Goal: Task Accomplishment & Management: Manage account settings

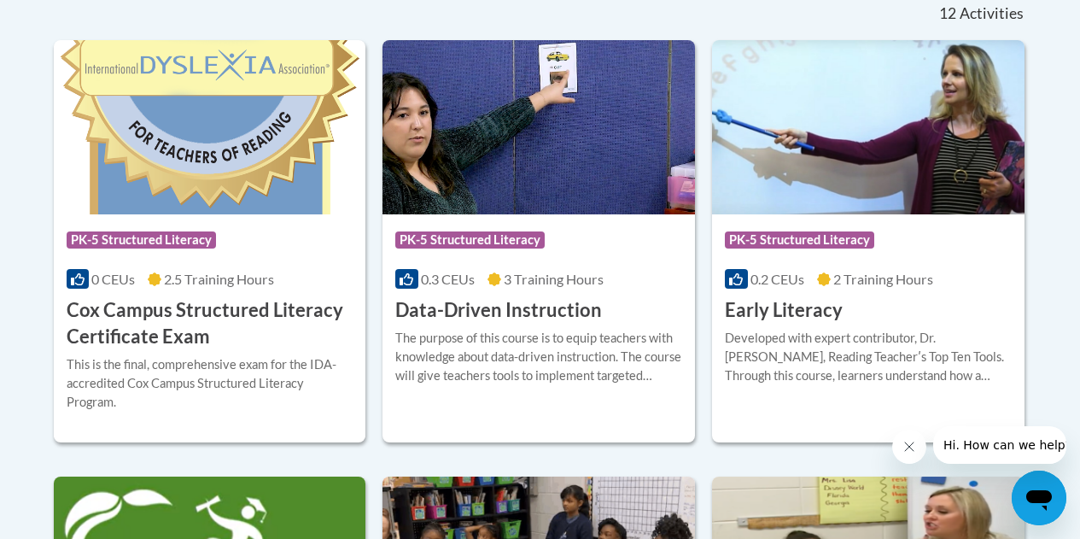
scroll to position [737, 0]
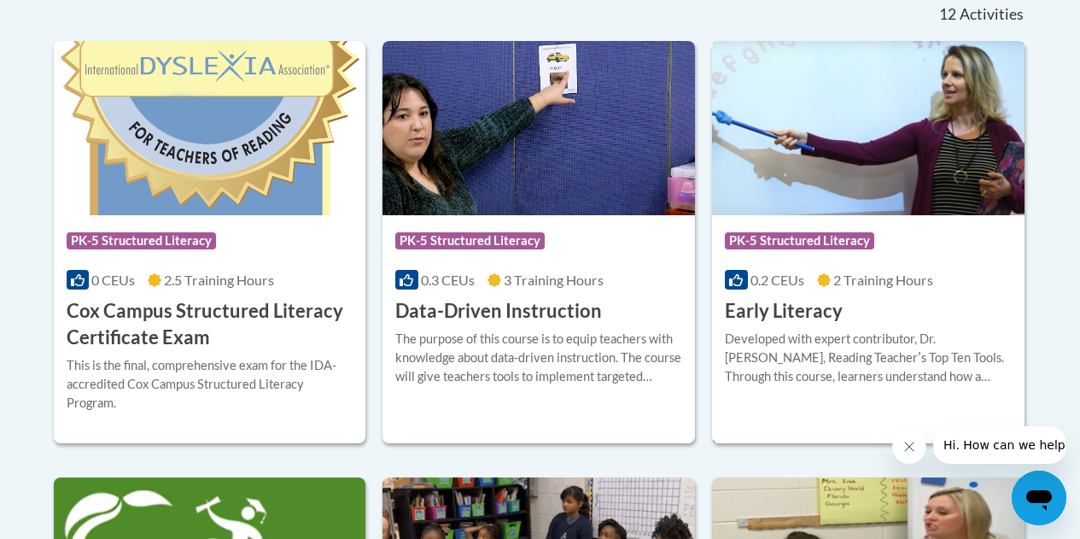
click at [865, 254] on div "Course Category: PK-5 Structured Literacy" at bounding box center [868, 243] width 287 height 38
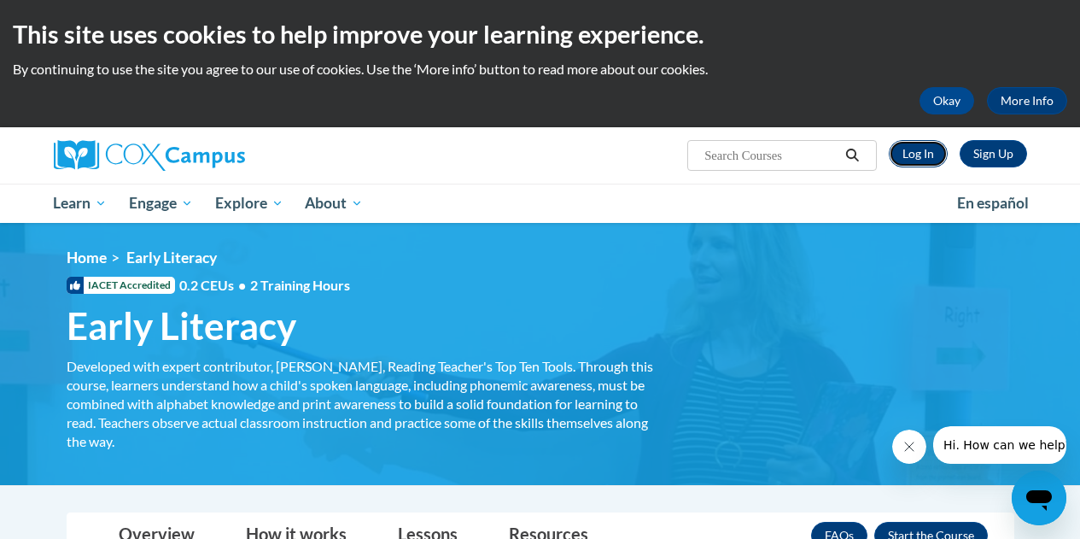
click at [923, 151] on link "Log In" at bounding box center [917, 153] width 59 height 27
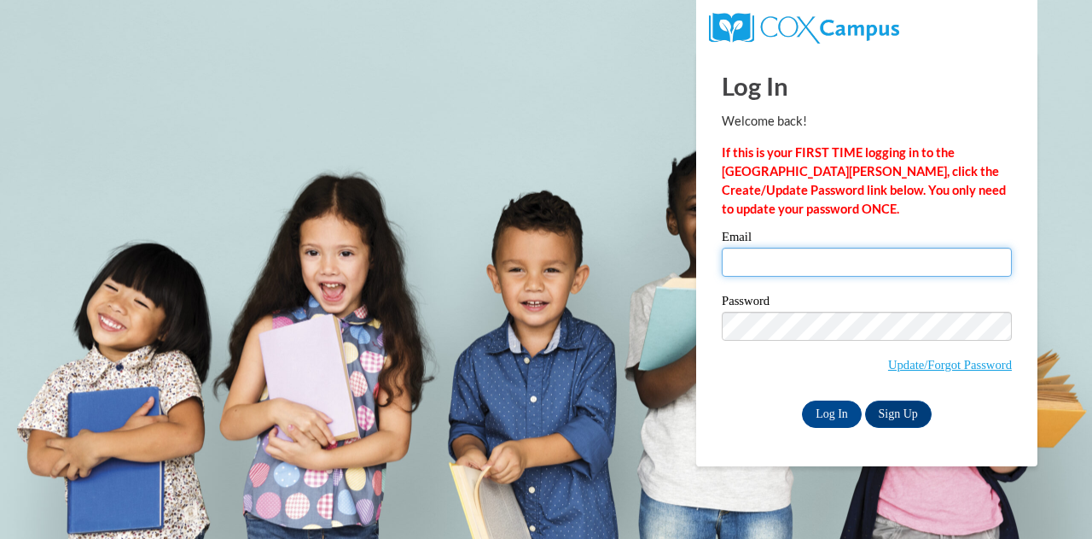
click at [773, 253] on input "Email" at bounding box center [867, 261] width 290 height 29
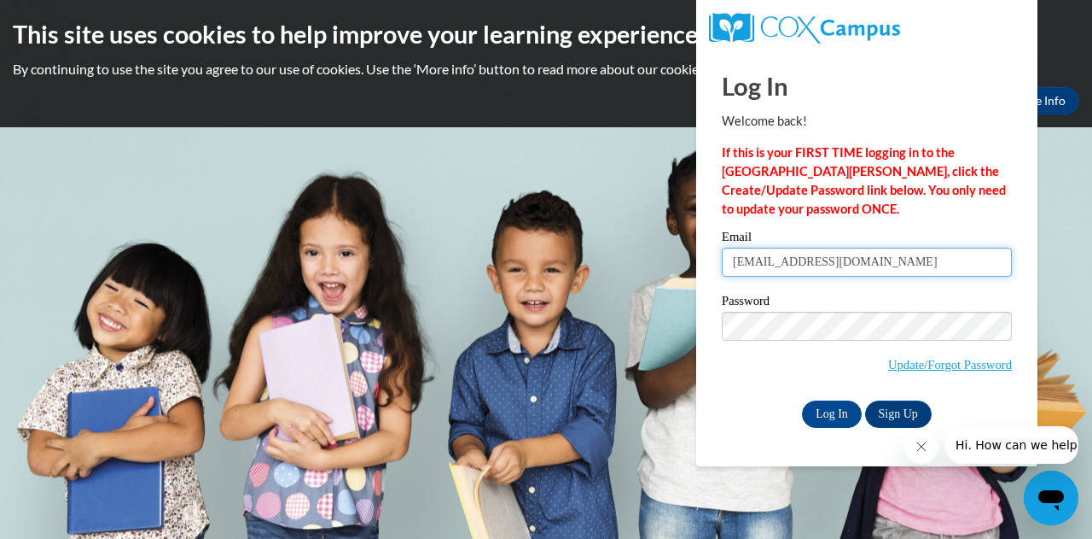
type input "bclar9652@ung.edu"
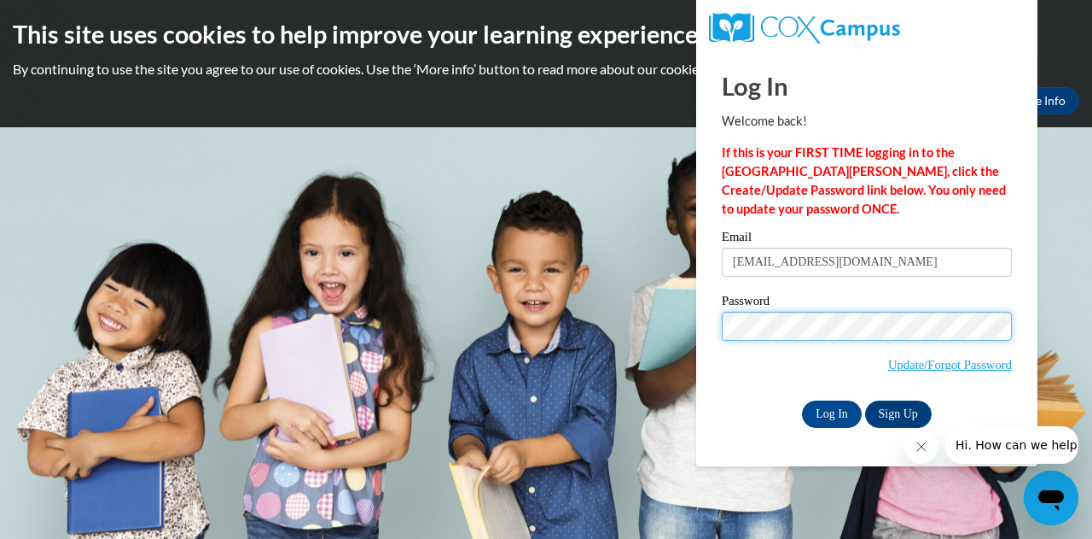
click at [802, 400] on input "Log In" at bounding box center [832, 413] width 60 height 27
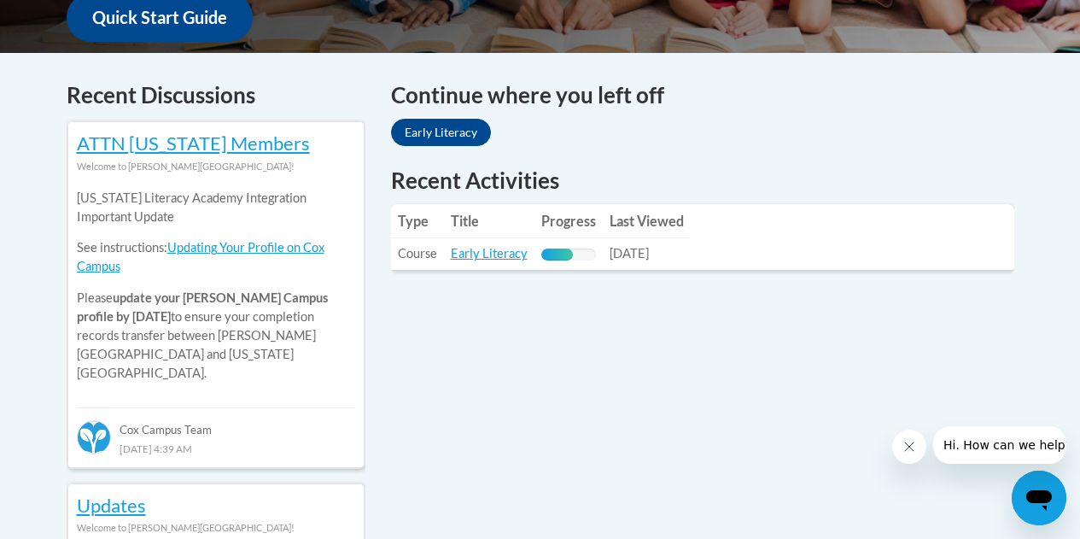
scroll to position [673, 0]
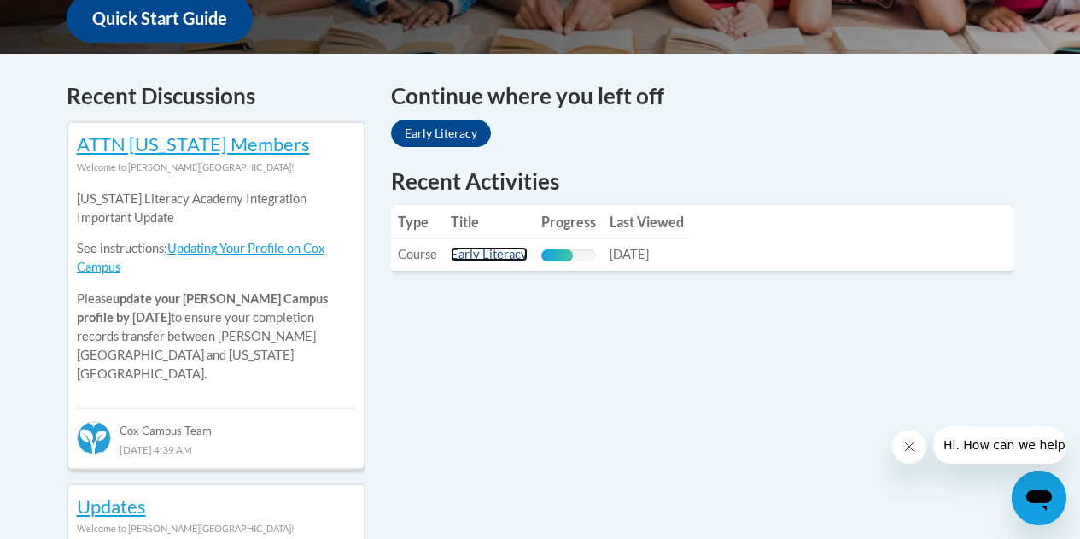
click at [491, 247] on link "Early Literacy" at bounding box center [489, 254] width 77 height 15
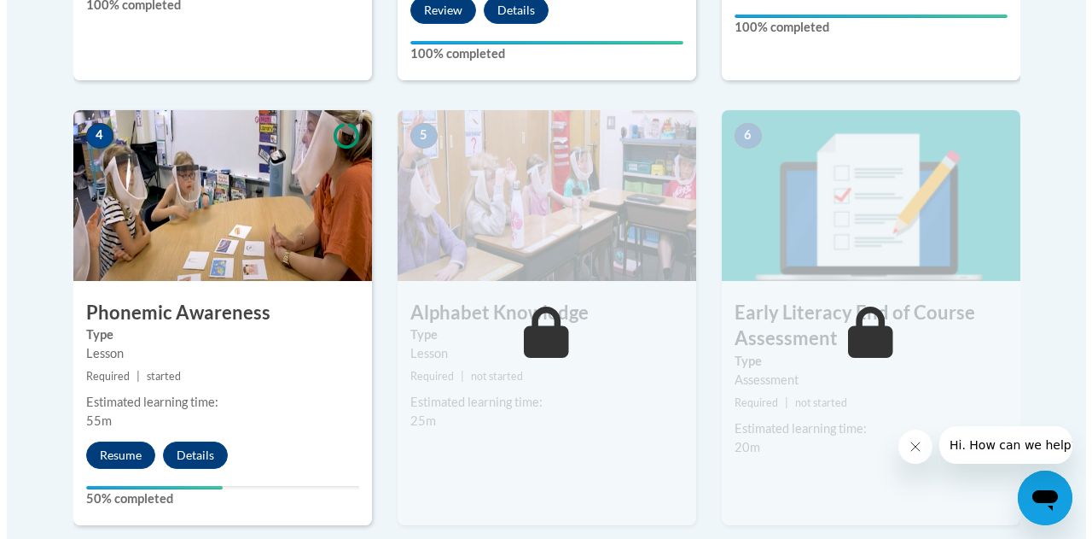
scroll to position [939, 0]
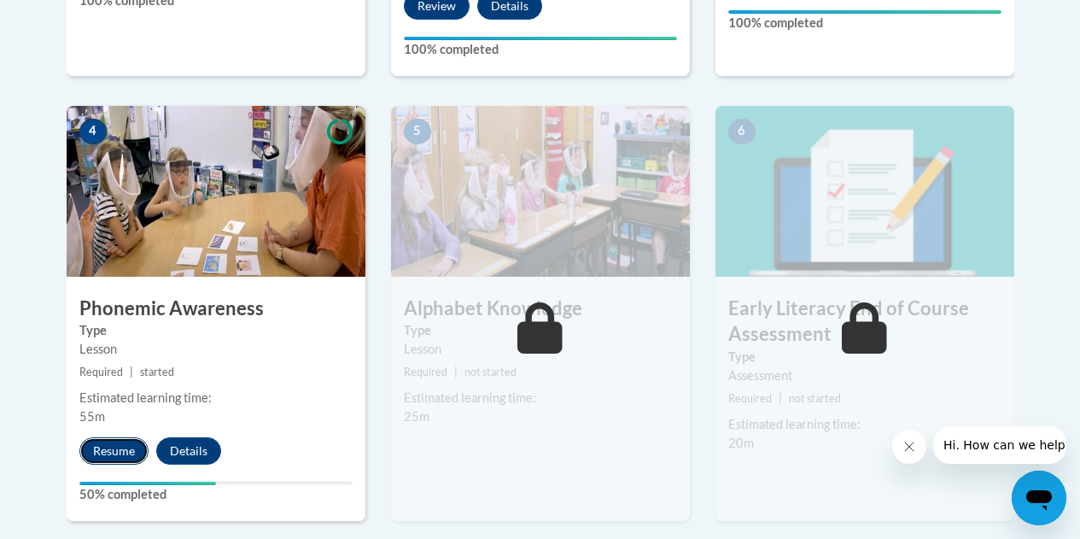
click at [106, 461] on button "Resume" at bounding box center [113, 450] width 69 height 27
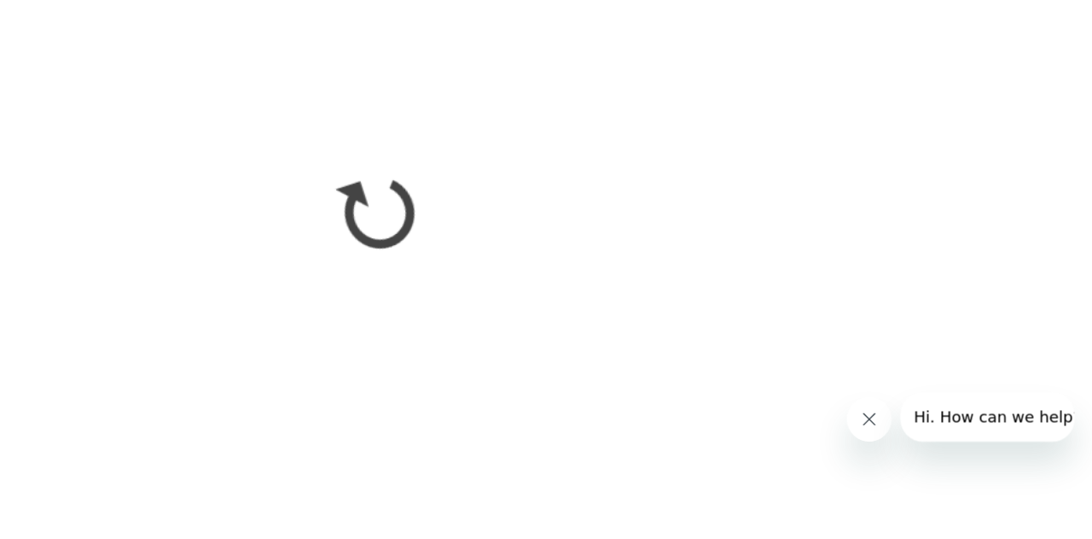
scroll to position [938, 0]
